Goal: Information Seeking & Learning: Learn about a topic

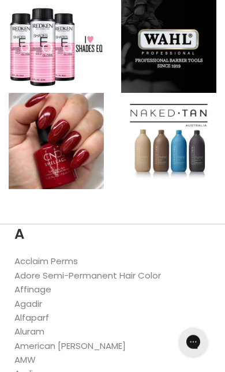
scroll to position [301, 0]
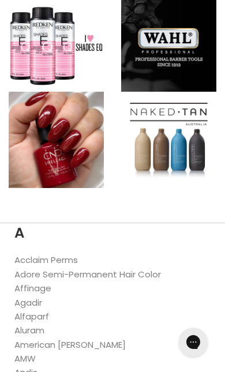
click at [187, 275] on li "Adore Semi-Permanent Hair Color" at bounding box center [112, 274] width 196 height 14
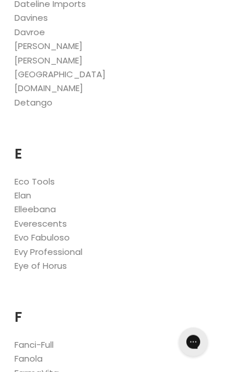
scroll to position [1685, 0]
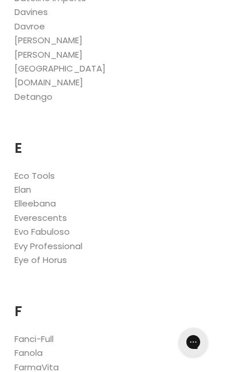
click at [53, 169] on link "Eco Tools" at bounding box center [34, 175] width 40 height 12
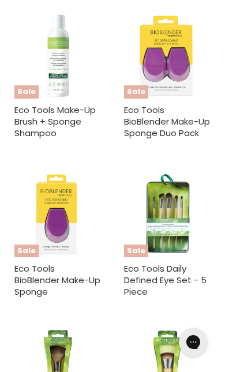
scroll to position [1201, 0]
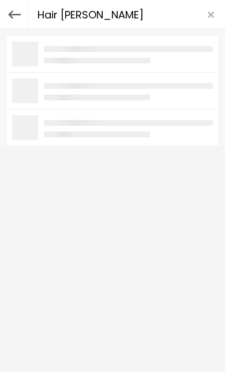
type input "Hair dryer"
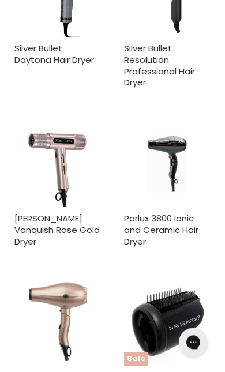
scroll to position [1064, 0]
click at [75, 136] on img "Main content" at bounding box center [57, 163] width 86 height 86
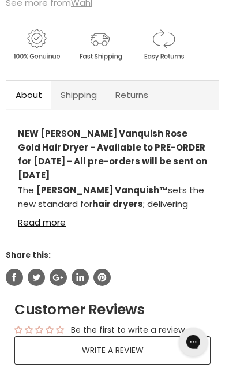
scroll to position [557, 0]
click at [46, 225] on link "Read more" at bounding box center [113, 218] width 190 height 17
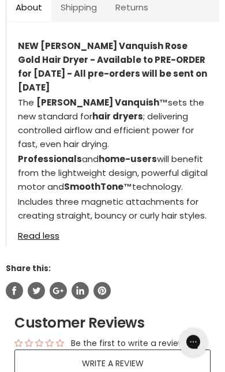
scroll to position [644, 0]
click at [56, 240] on link "Read less" at bounding box center [113, 232] width 190 height 17
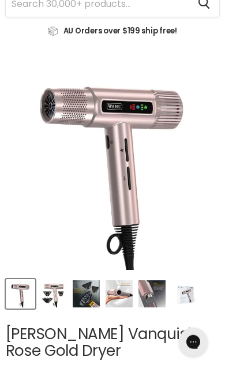
scroll to position [75, 0]
click at [58, 294] on img "Product thumbnails" at bounding box center [53, 293] width 27 height 27
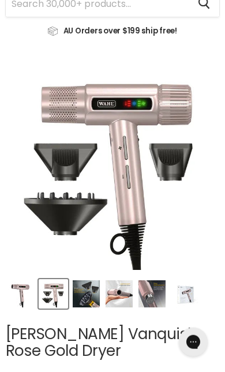
click at [92, 296] on img "Product thumbnails" at bounding box center [86, 293] width 27 height 27
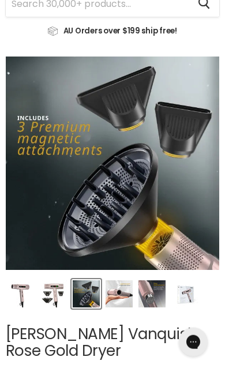
click at [122, 293] on img "Product thumbnails" at bounding box center [118, 293] width 27 height 27
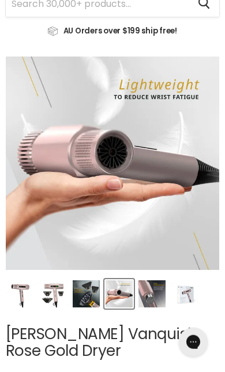
click at [122, 289] on img "Product thumbnails" at bounding box center [118, 293] width 27 height 27
click at [157, 289] on img "Product thumbnails" at bounding box center [151, 293] width 27 height 27
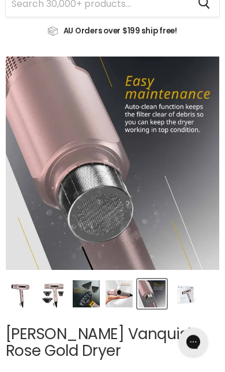
click at [188, 296] on img "Product thumbnails" at bounding box center [184, 293] width 27 height 27
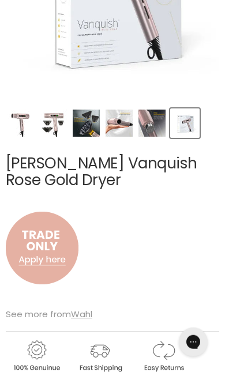
scroll to position [246, 0]
click at [46, 243] on img "Main content" at bounding box center [42, 248] width 73 height 96
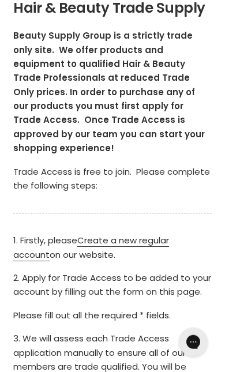
scroll to position [151, 0]
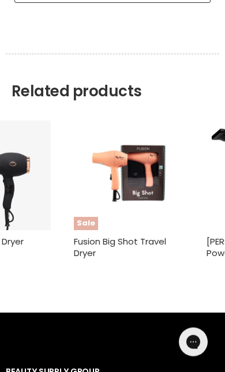
scroll to position [930, 0]
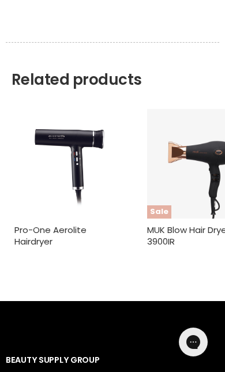
click at [74, 154] on img "Main content" at bounding box center [69, 164] width 77 height 110
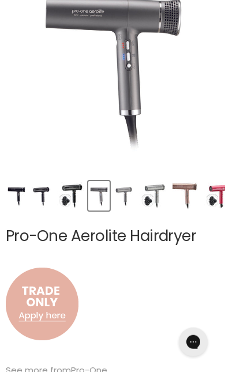
scroll to position [173, 0]
click at [22, 196] on img "Product thumbnails" at bounding box center [16, 195] width 19 height 27
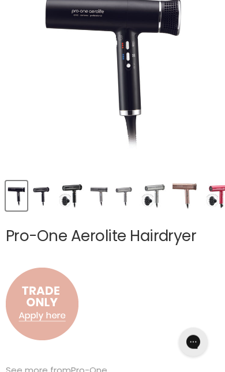
click at [50, 192] on img "Product thumbnails" at bounding box center [41, 195] width 19 height 27
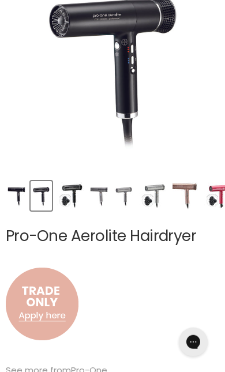
click at [79, 196] on img "Product thumbnails" at bounding box center [69, 195] width 27 height 27
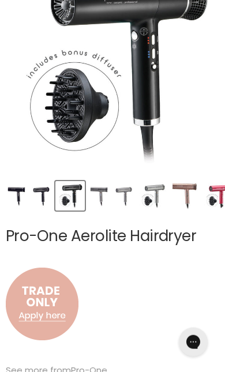
click at [105, 191] on img "Product thumbnails" at bounding box center [98, 195] width 19 height 27
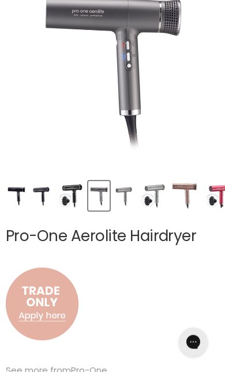
click at [130, 202] on img "Product thumbnails" at bounding box center [123, 195] width 19 height 27
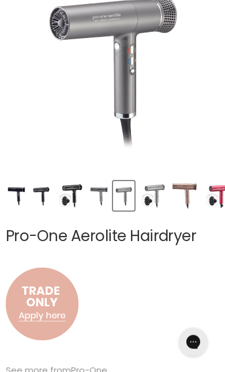
click at [159, 201] on img "Product thumbnails" at bounding box center [152, 195] width 27 height 27
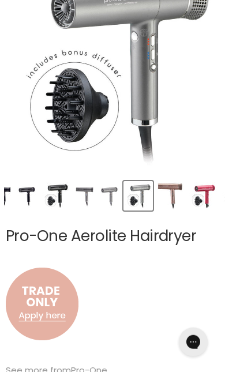
click at [175, 202] on img "Product thumbnails" at bounding box center [170, 195] width 26 height 27
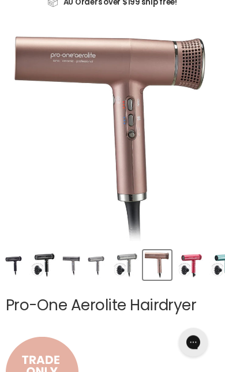
scroll to position [107, 0]
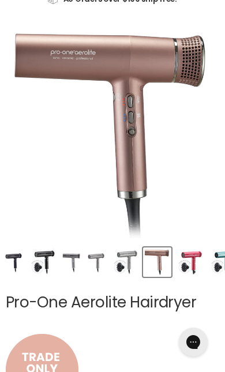
click at [196, 266] on img "Product thumbnails" at bounding box center [189, 261] width 27 height 27
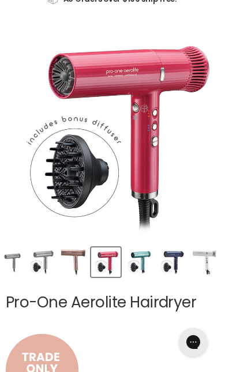
click at [145, 262] on img "Product thumbnails" at bounding box center [138, 261] width 27 height 27
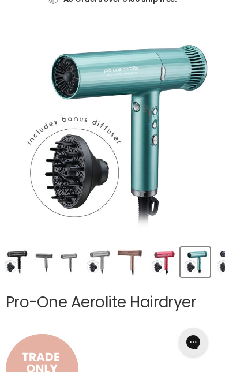
scroll to position [0, 112]
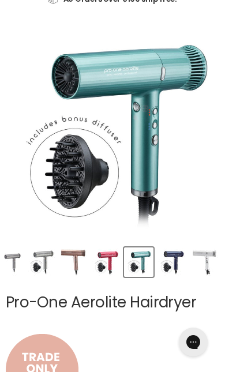
click at [182, 258] on img "Product thumbnails" at bounding box center [171, 261] width 27 height 27
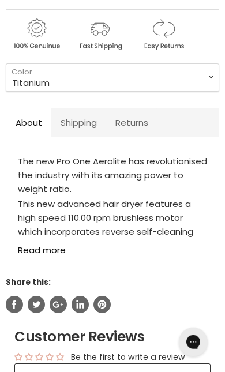
scroll to position [553, 0]
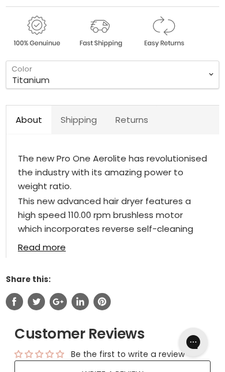
click at [42, 251] on link "Read more" at bounding box center [113, 243] width 190 height 17
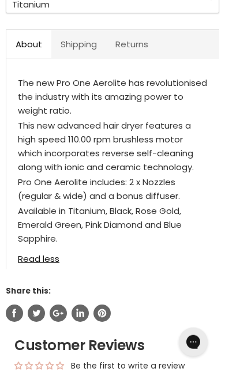
scroll to position [629, 0]
click at [45, 261] on link "Read less" at bounding box center [113, 255] width 190 height 17
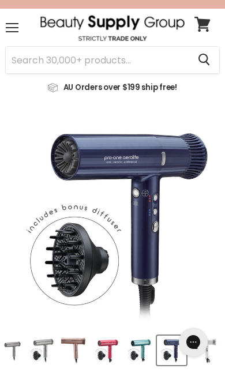
scroll to position [0, 0]
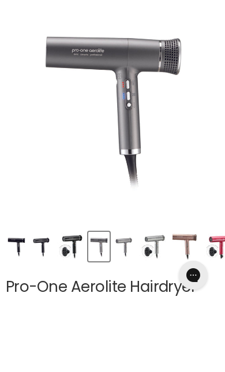
scroll to position [67, 0]
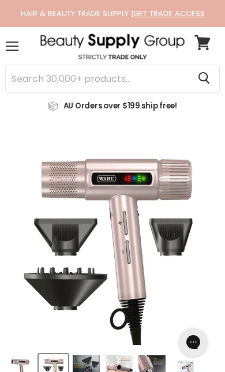
click at [209, 73] on icon "Search" at bounding box center [204, 78] width 12 height 12
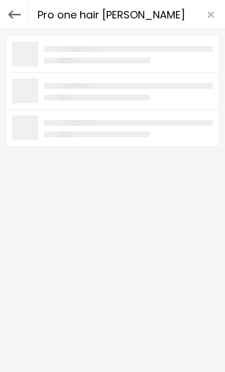
type input "Pro one hair dryer"
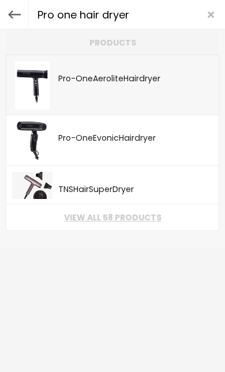
click at [156, 85] on link "Pro - One Aerolite Hair dryer SKU: 9323199010867 Pro-One" at bounding box center [112, 85] width 201 height 48
